Goal: Task Accomplishment & Management: Use online tool/utility

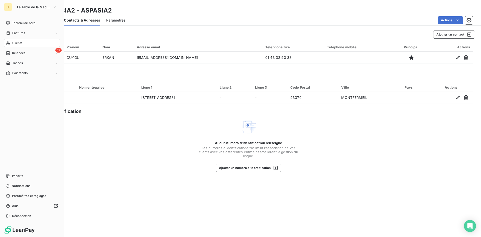
click at [13, 43] on span "Clients" at bounding box center [17, 43] width 10 height 5
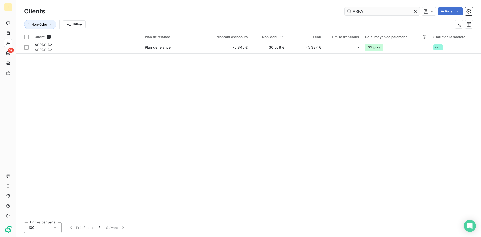
drag, startPoint x: 366, startPoint y: 11, endPoint x: 332, endPoint y: 9, distance: 34.1
click at [345, 9] on input "ASPA" at bounding box center [382, 11] width 75 height 8
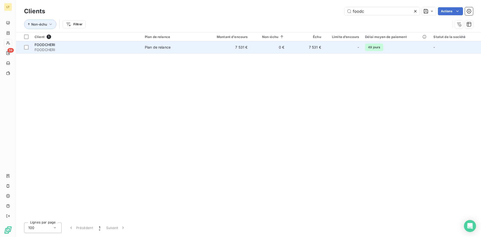
type input "foodc"
click at [195, 48] on span "Plan de relance" at bounding box center [172, 47] width 54 height 5
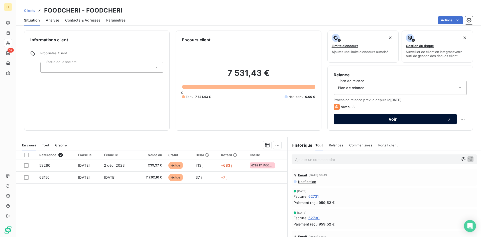
click at [370, 118] on span "Voir" at bounding box center [393, 119] width 106 height 4
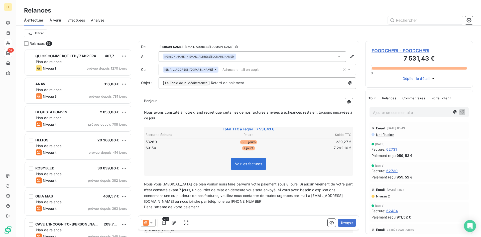
scroll to position [26, 0]
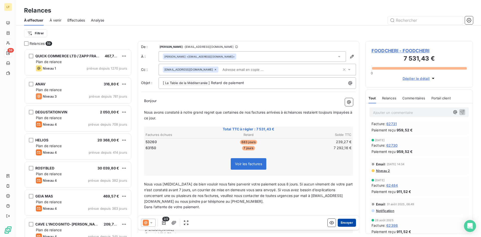
click at [343, 222] on button "Envoyer" at bounding box center [347, 223] width 18 height 8
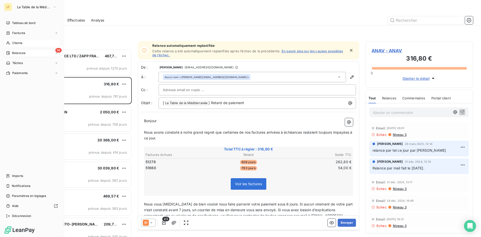
click at [8, 43] on icon at bounding box center [8, 43] width 4 height 4
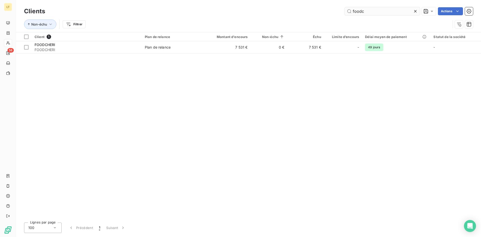
drag, startPoint x: 375, startPoint y: 14, endPoint x: 287, endPoint y: -3, distance: 89.1
click at [345, 7] on input "foodc" at bounding box center [382, 11] width 75 height 8
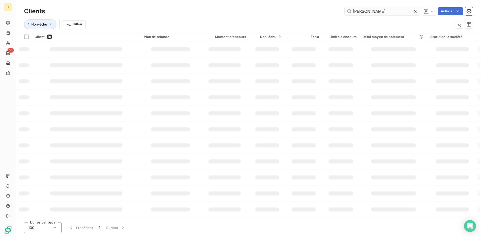
type input "[PERSON_NAME]"
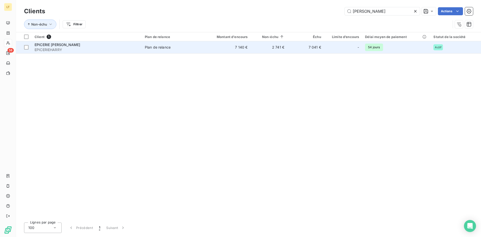
click at [286, 45] on td "2 741 €" at bounding box center [269, 47] width 37 height 12
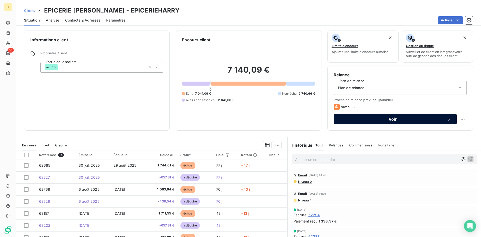
click at [396, 117] on span "Voir" at bounding box center [393, 119] width 106 height 4
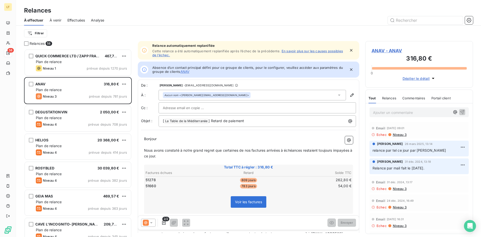
scroll to position [188, 108]
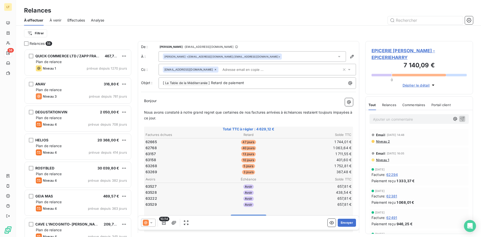
click at [283, 56] on div "[PERSON_NAME] <[EMAIL_ADDRESS][DOMAIN_NAME];[EMAIL_ADDRESS][DOMAIN_NAME]>" at bounding box center [252, 56] width 187 height 11
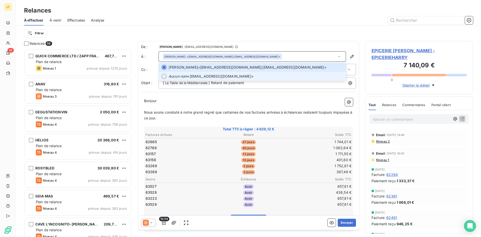
click at [167, 76] on li "Aucun nom <[EMAIL_ADDRESS][DOMAIN_NAME]>" at bounding box center [252, 76] width 187 height 9
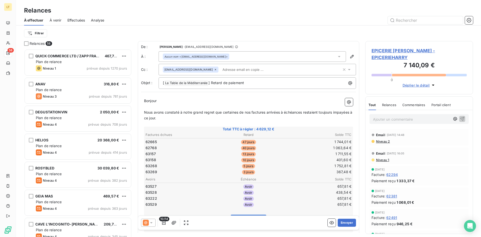
click at [255, 70] on input "text" at bounding box center [250, 70] width 58 height 8
click at [208, 57] on div "Aucun nom <[EMAIL_ADDRESS][DOMAIN_NAME]>" at bounding box center [195, 57] width 63 height 4
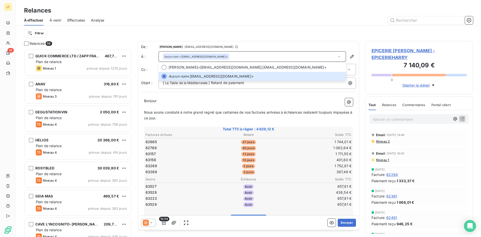
click at [239, 39] on div "Filtrer" at bounding box center [248, 34] width 449 height 16
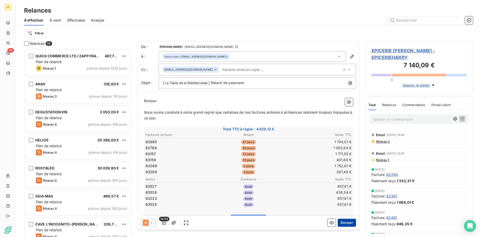
click at [353, 224] on button "Envoyer" at bounding box center [347, 223] width 18 height 8
